Goal: Book appointment/travel/reservation

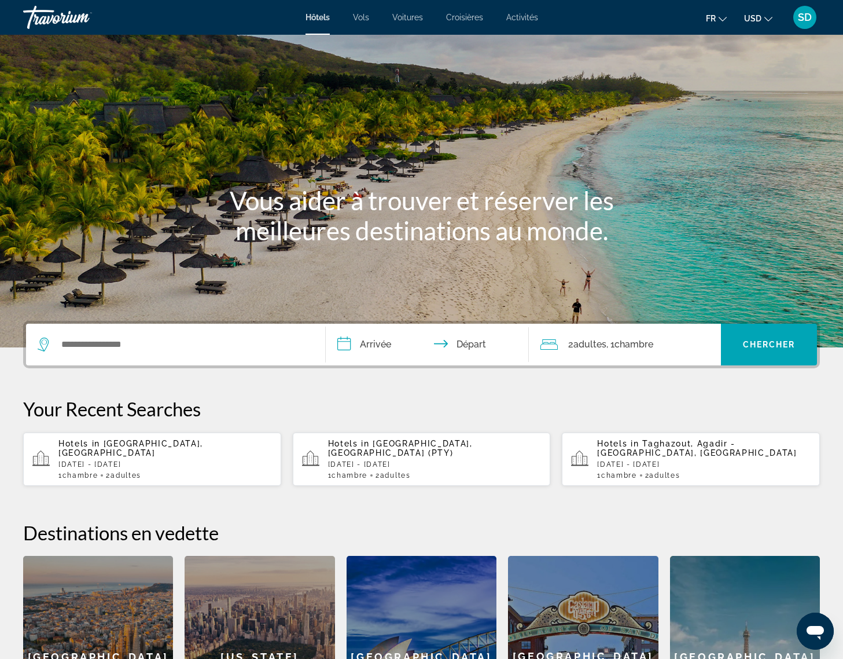
click at [764, 23] on icon "Change currency" at bounding box center [768, 19] width 8 height 8
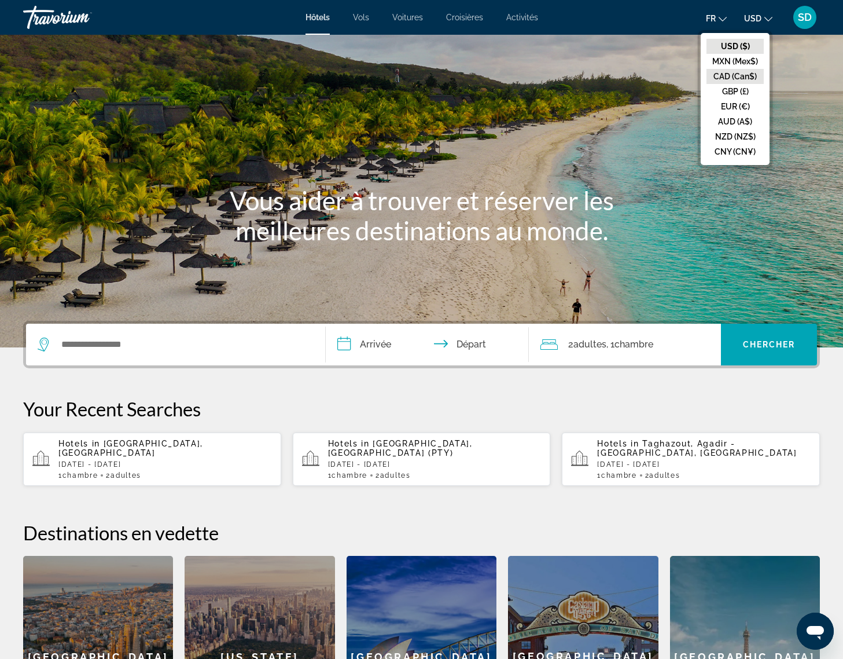
click at [707, 84] on button "CAD (Can$)" at bounding box center [735, 76] width 57 height 15
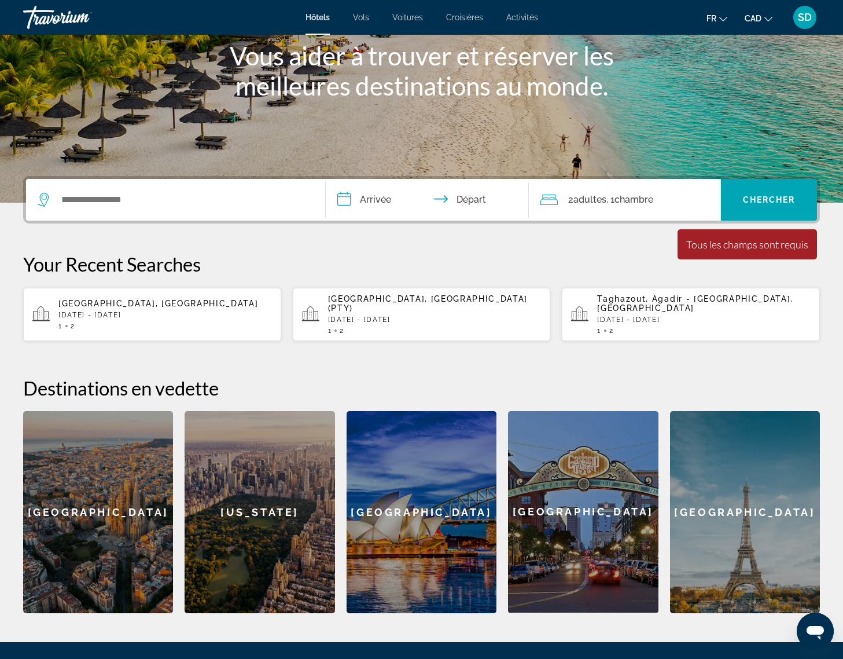
scroll to position [168, 0]
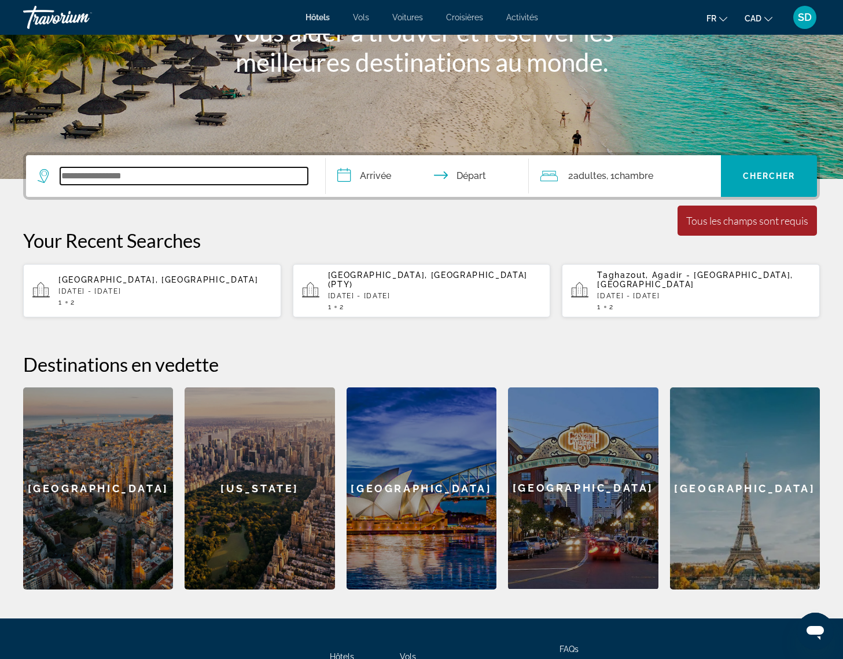
click at [124, 185] on input "Search widget" at bounding box center [184, 175] width 248 height 17
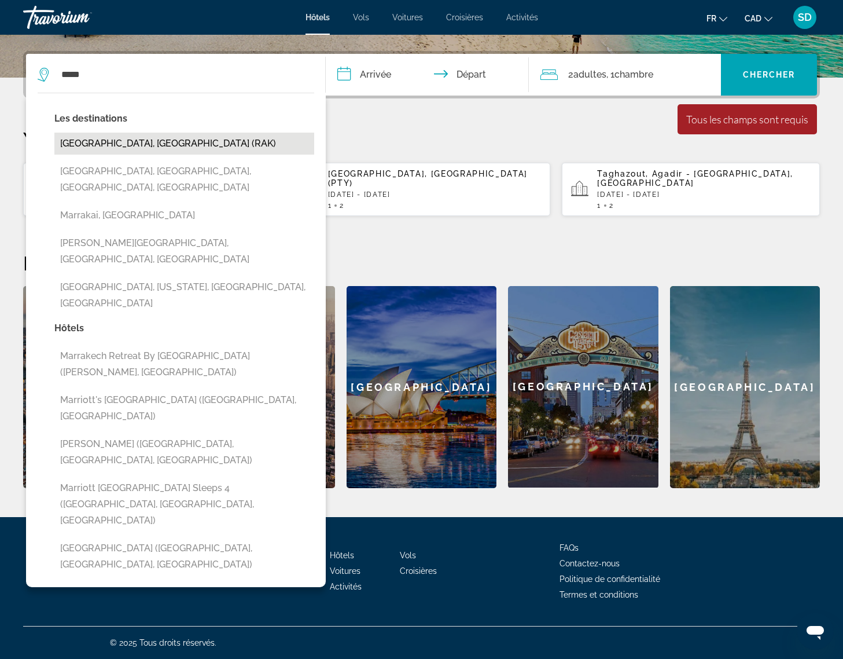
drag, startPoint x: 271, startPoint y: 244, endPoint x: 156, endPoint y: 185, distance: 130.2
click at [156, 154] on button "[GEOGRAPHIC_DATA], [GEOGRAPHIC_DATA] (RAK)" at bounding box center [184, 144] width 260 height 22
type input "**********"
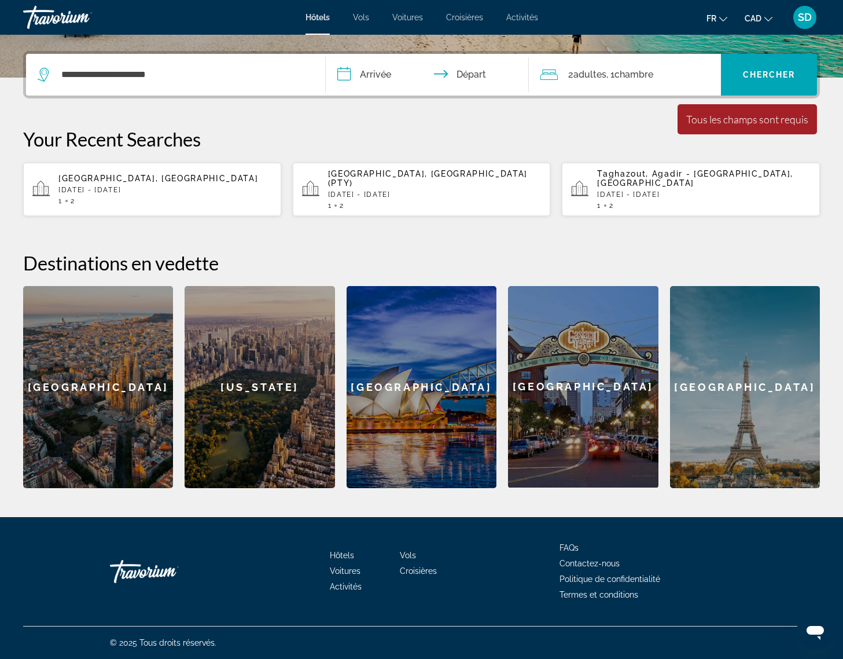
click at [378, 85] on input "**********" at bounding box center [430, 76] width 208 height 45
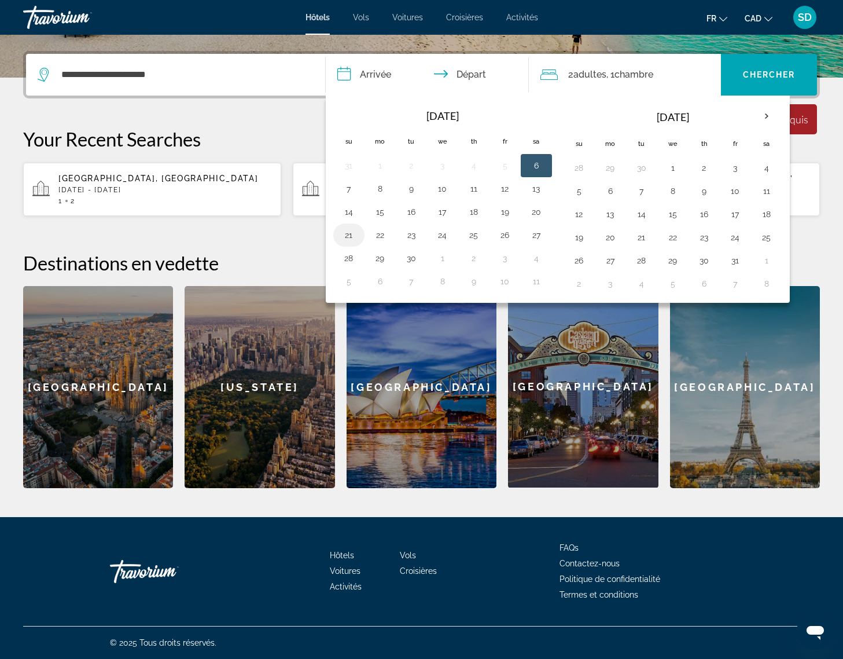
click at [357, 243] on button "21" at bounding box center [349, 235] width 19 height 16
click at [421, 243] on button "23" at bounding box center [411, 235] width 19 height 16
type input "**********"
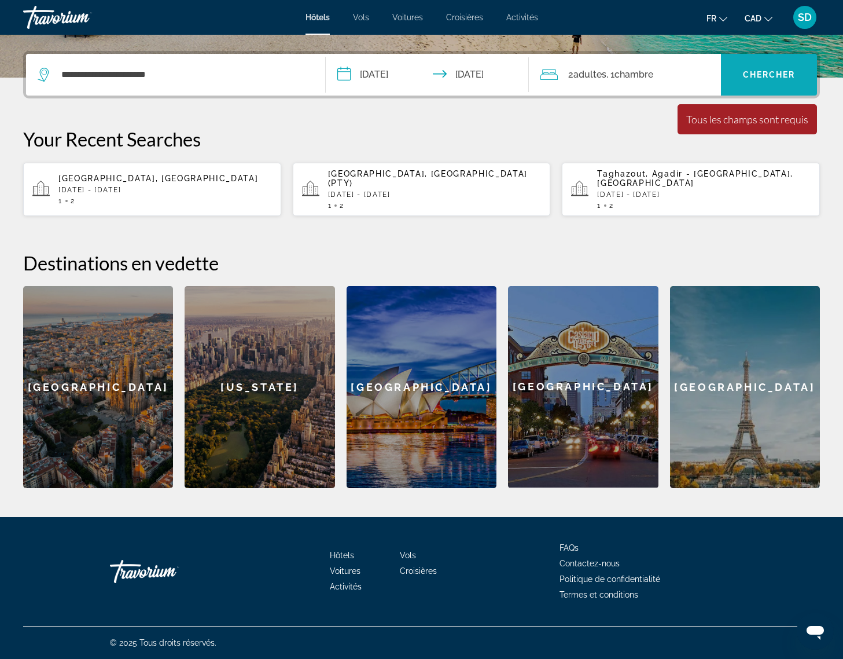
click at [753, 79] on span "Search widget" at bounding box center [769, 75] width 96 height 28
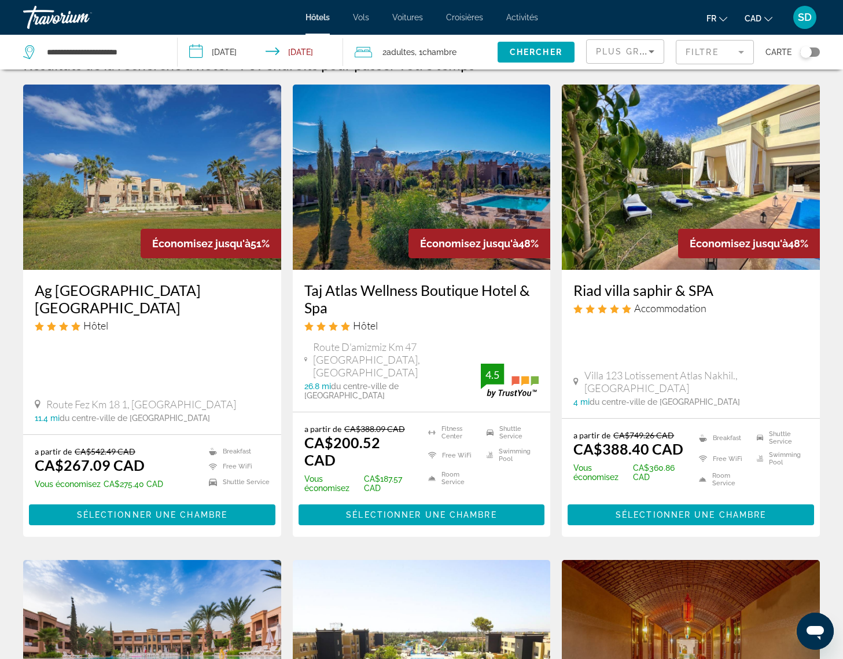
scroll to position [144, 0]
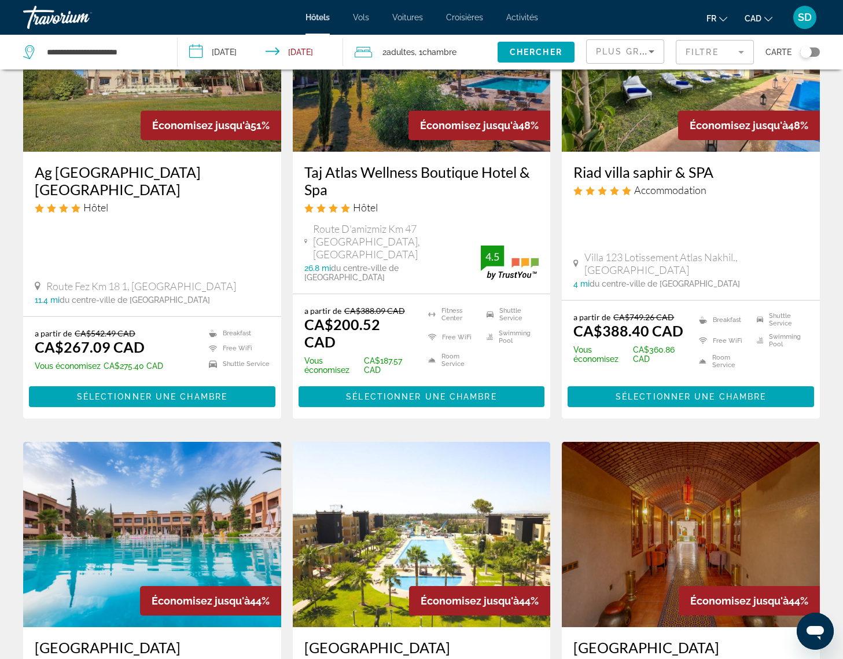
click at [645, 58] on icon "Sort by" at bounding box center [652, 52] width 14 height 14
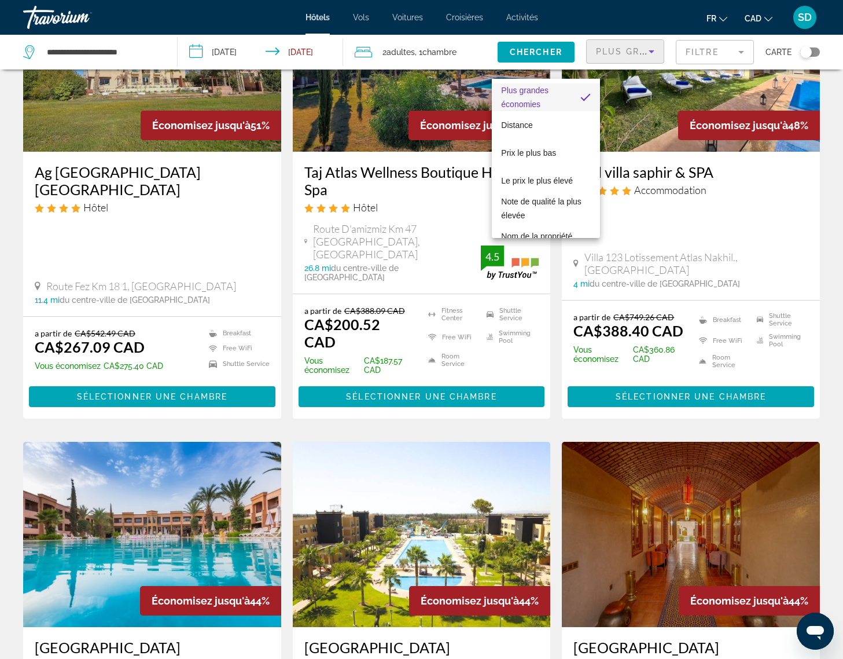
click at [612, 84] on div at bounding box center [421, 329] width 843 height 659
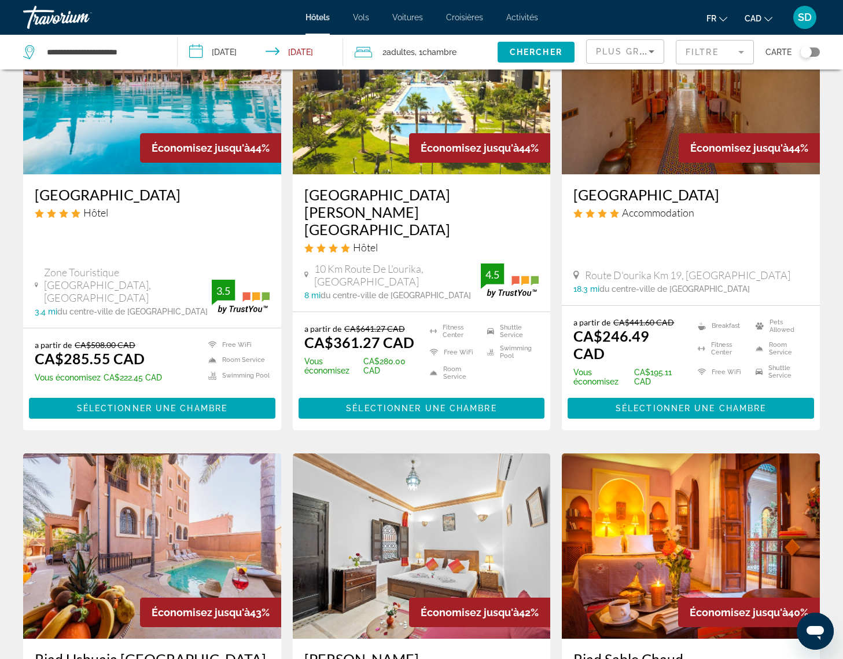
scroll to position [0, 0]
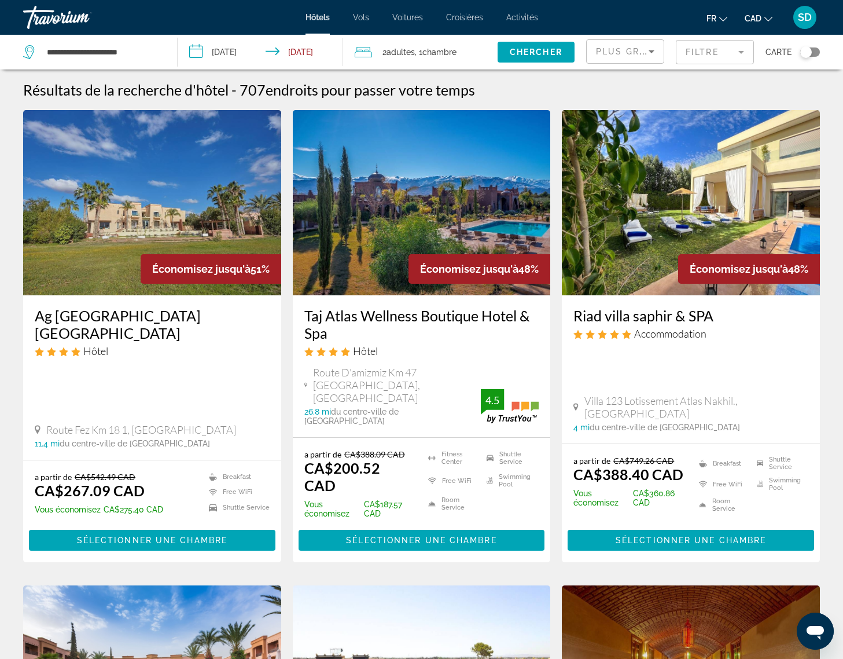
click at [800, 58] on div "Toggle map" at bounding box center [806, 52] width 12 height 12
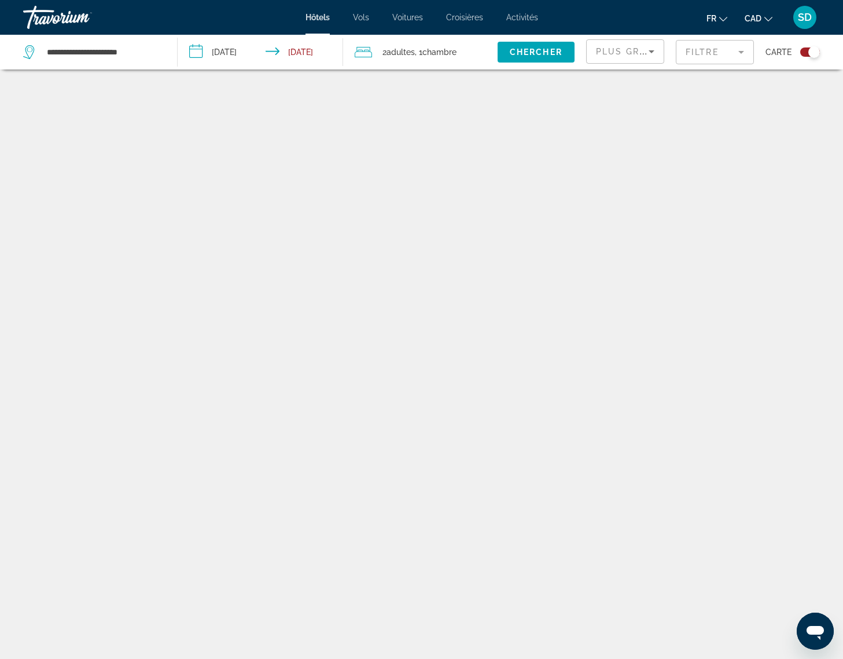
scroll to position [97, 0]
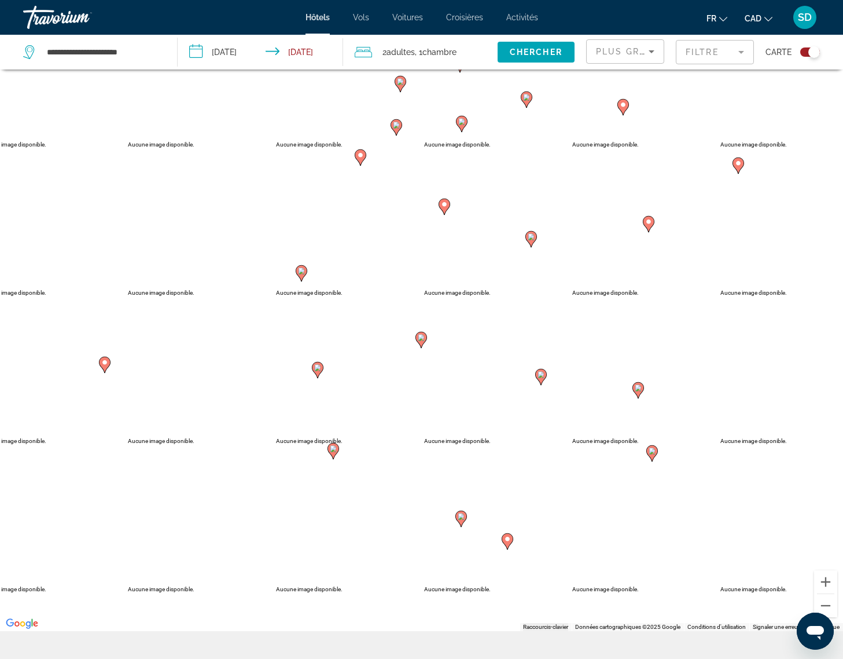
click at [808, 58] on div "Toggle map" at bounding box center [814, 52] width 12 height 12
